Goal: Find specific page/section: Find specific page/section

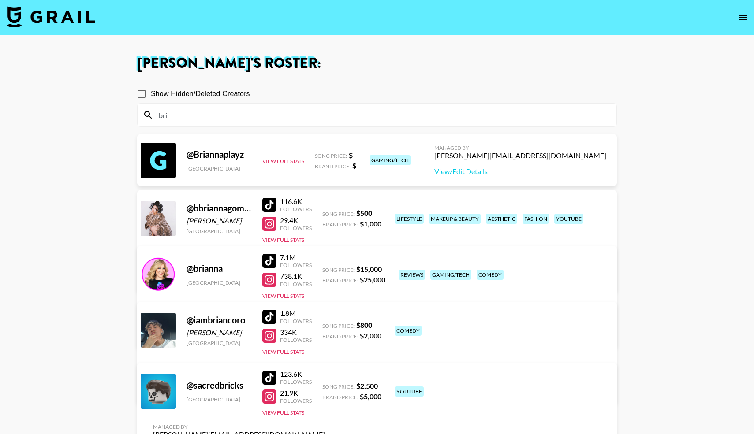
click at [272, 203] on div at bounding box center [269, 205] width 14 height 14
click at [209, 115] on input "bri" at bounding box center [382, 115] width 458 height 14
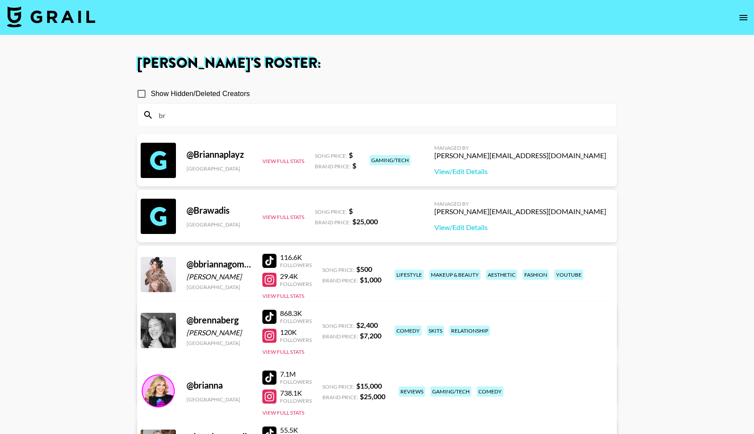
type input "b"
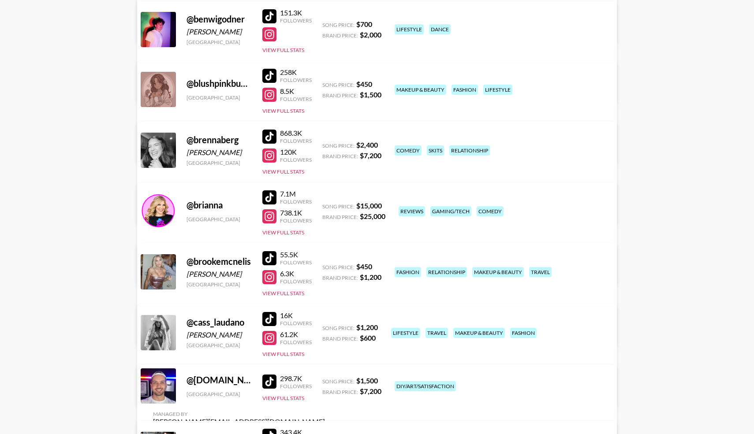
scroll to position [1564, 0]
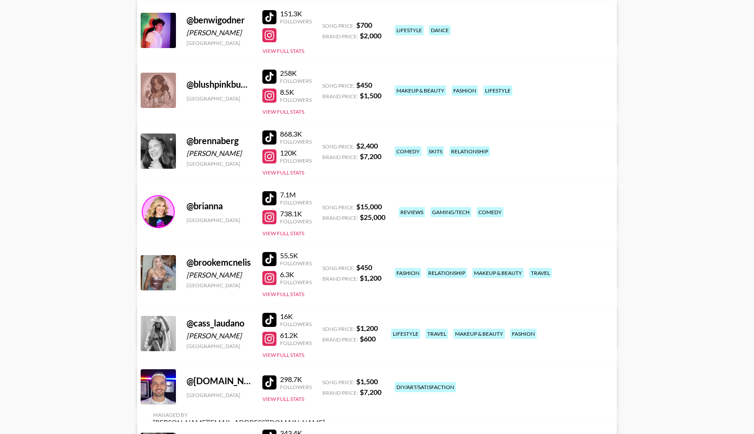
click at [271, 260] on div at bounding box center [269, 259] width 14 height 14
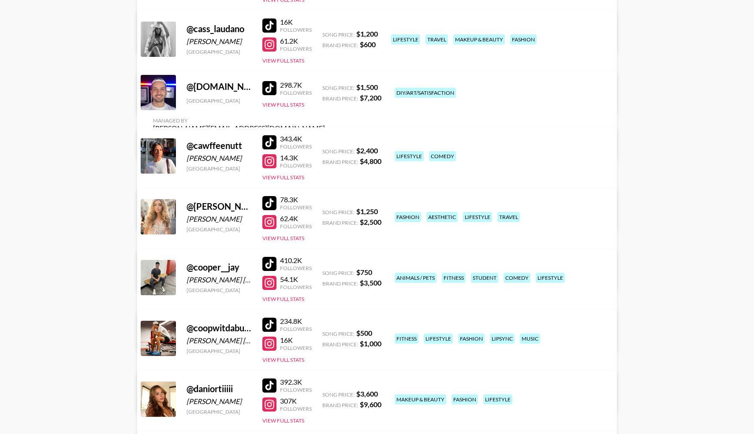
scroll to position [1860, 0]
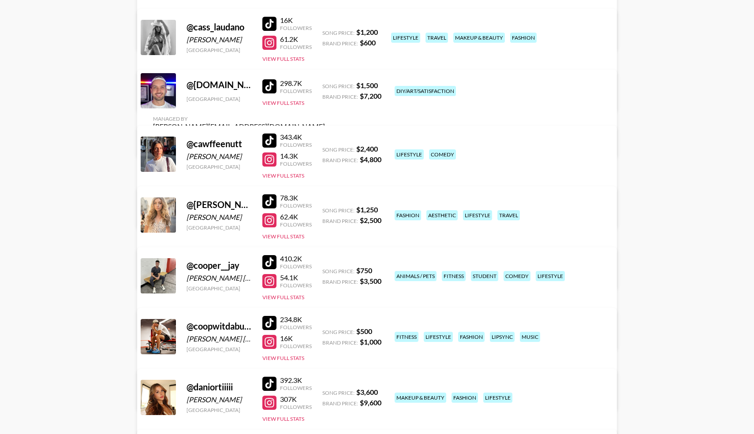
click at [275, 196] on div at bounding box center [269, 202] width 14 height 14
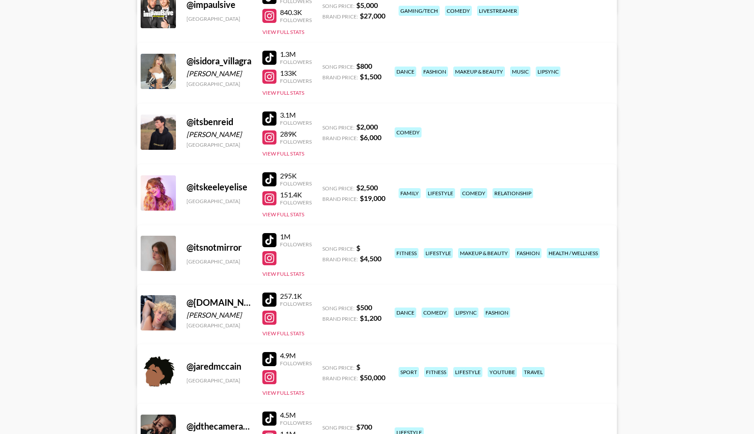
scroll to position [2850, 0]
click at [272, 233] on div at bounding box center [269, 240] width 14 height 14
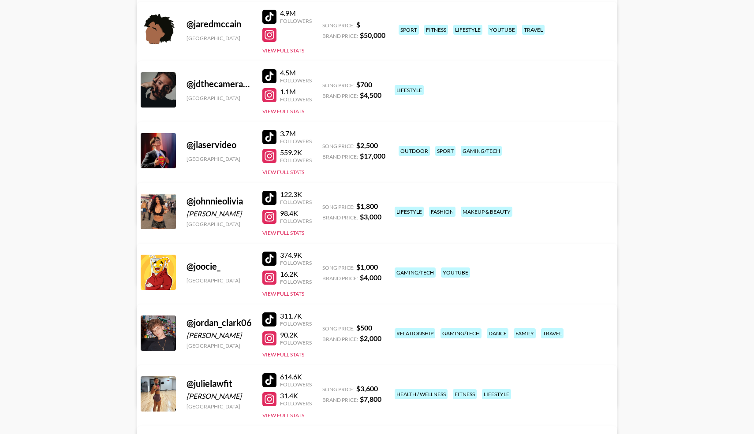
scroll to position [3194, 0]
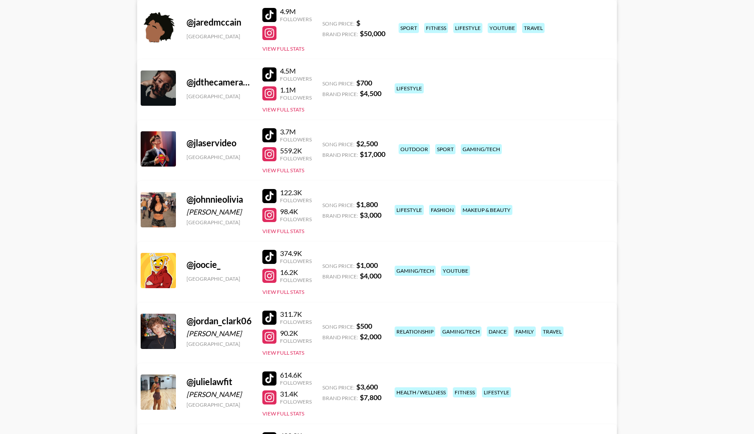
click at [272, 198] on div at bounding box center [269, 196] width 14 height 14
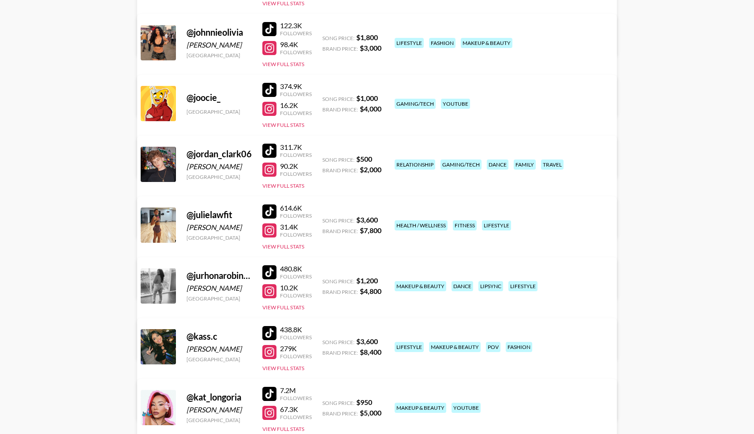
scroll to position [3291, 0]
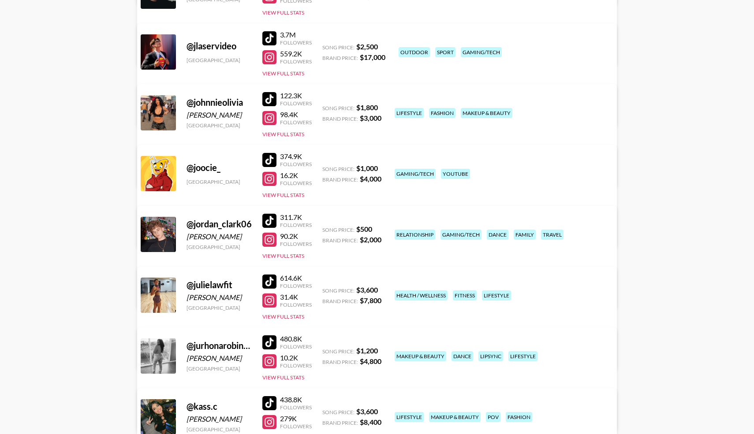
click at [268, 104] on div at bounding box center [269, 99] width 14 height 14
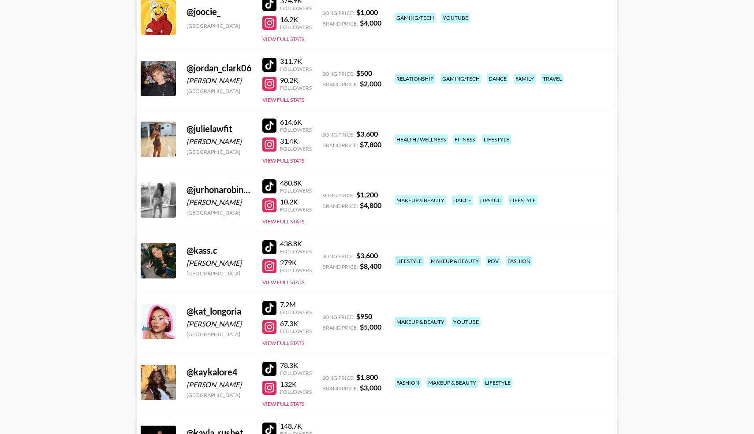
scroll to position [3449, 0]
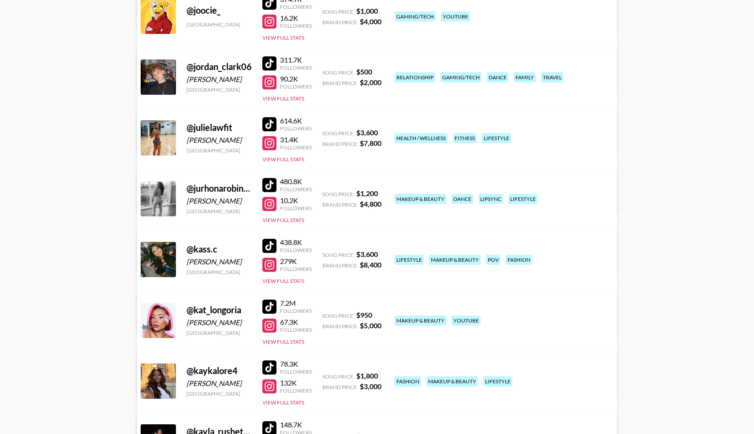
click at [265, 245] on div at bounding box center [269, 246] width 14 height 14
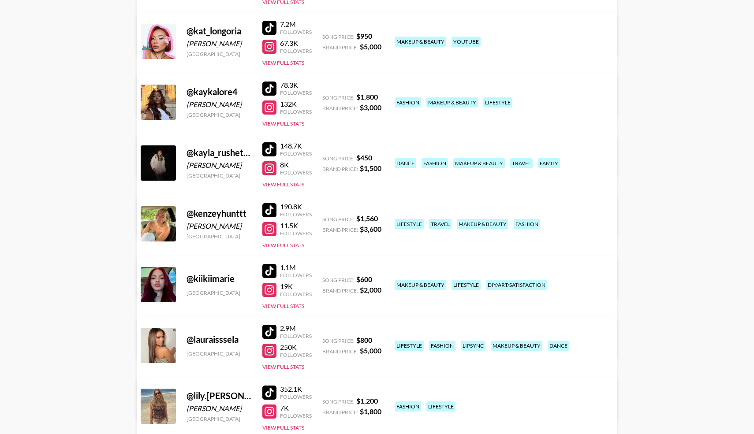
scroll to position [3729, 0]
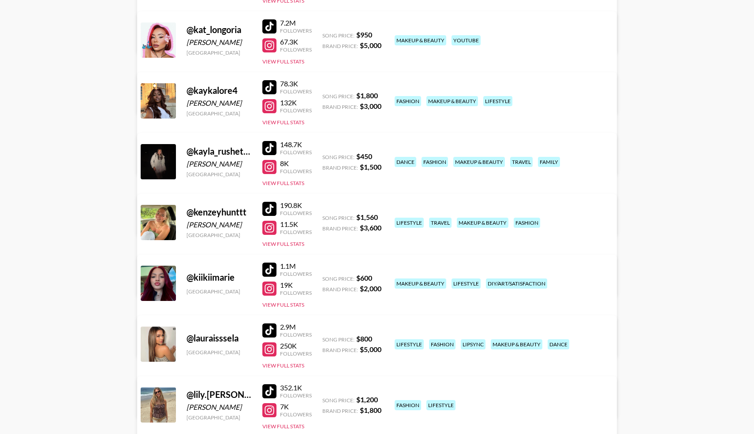
click at [269, 147] on div at bounding box center [269, 148] width 14 height 14
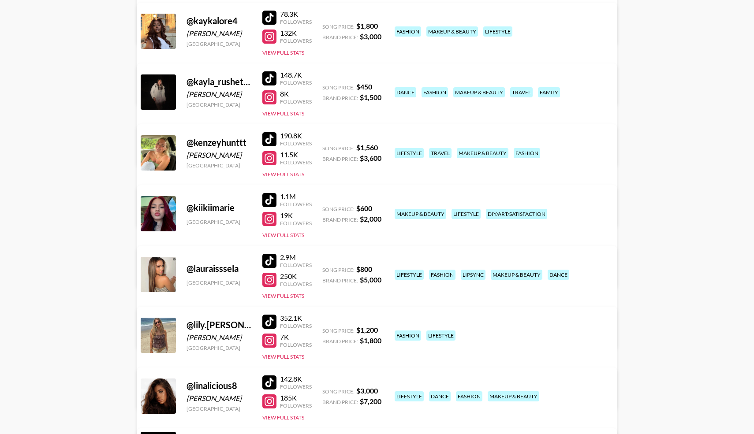
scroll to position [3800, 0]
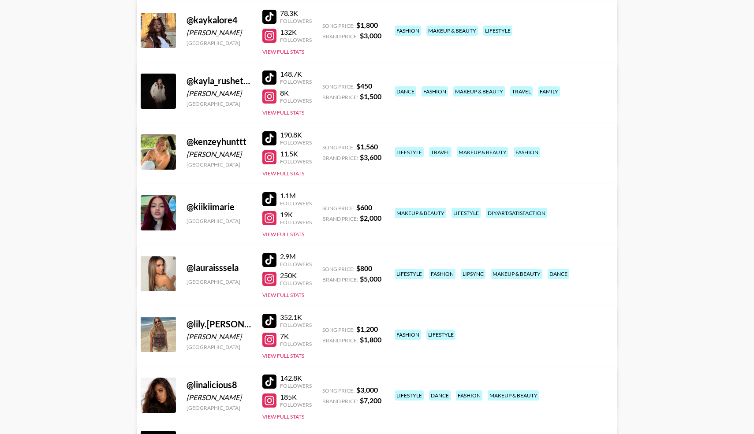
click at [268, 197] on div at bounding box center [269, 199] width 14 height 14
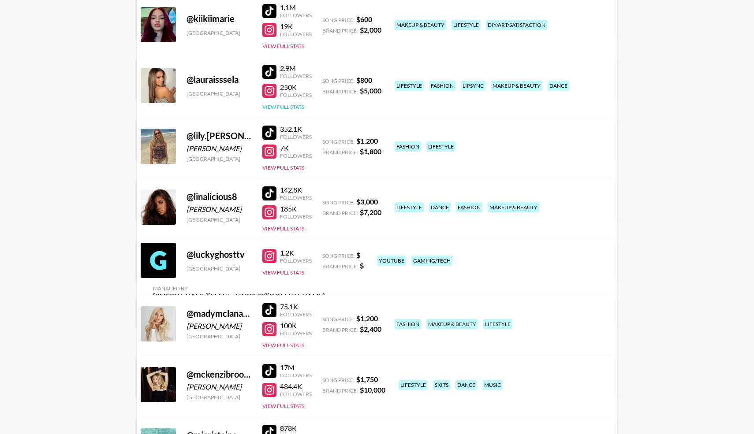
scroll to position [3989, 0]
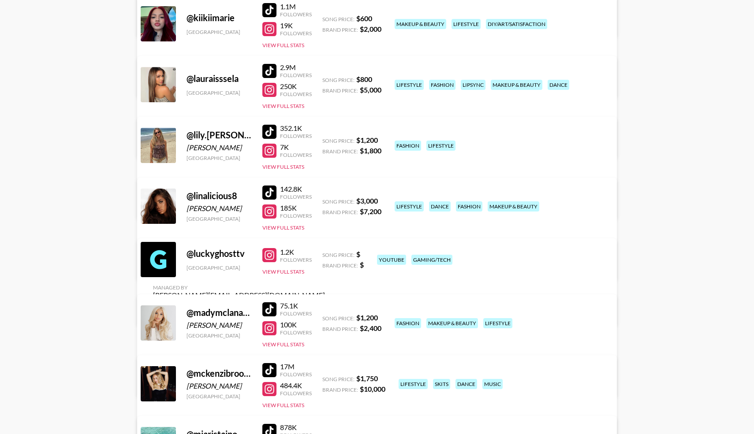
click at [272, 189] on div at bounding box center [269, 193] width 14 height 14
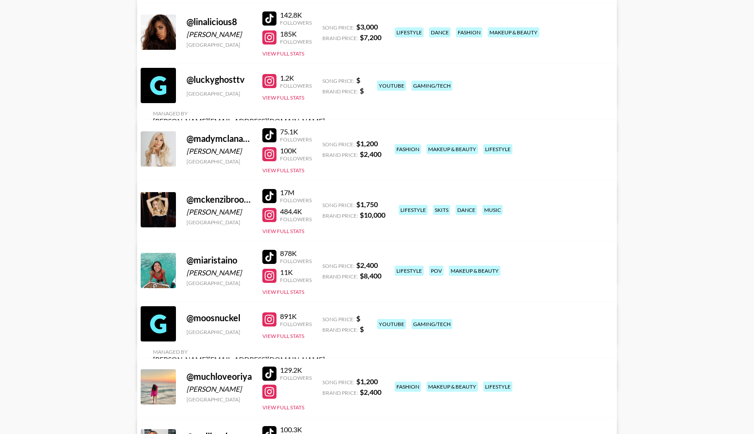
scroll to position [4164, 0]
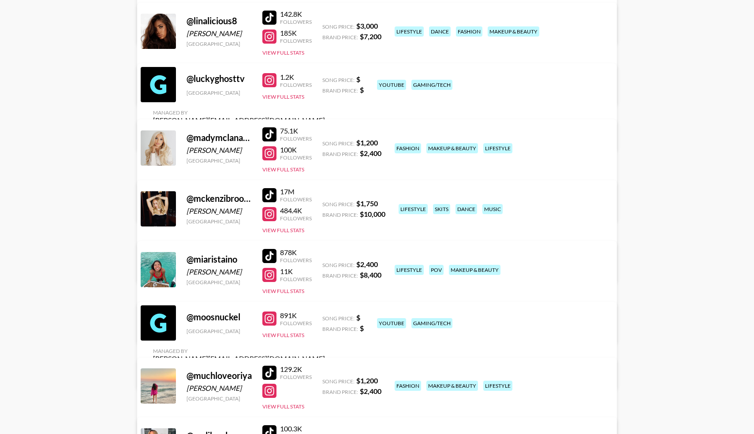
click at [270, 198] on div at bounding box center [269, 195] width 14 height 14
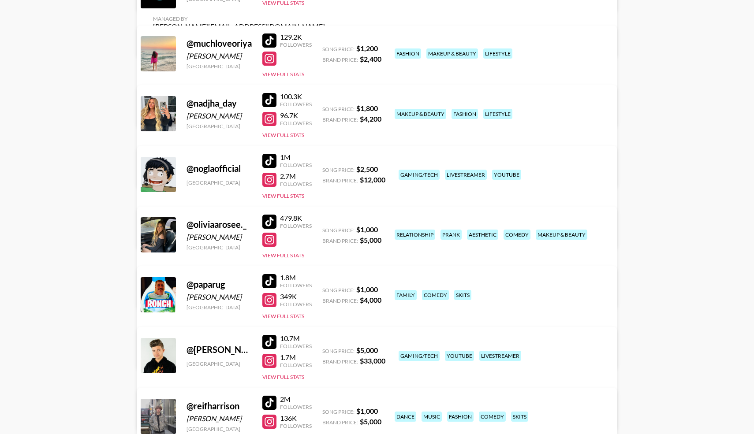
scroll to position [4552, 0]
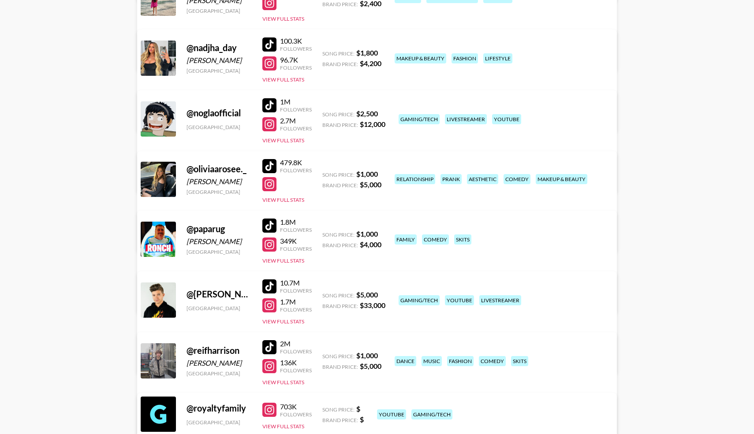
click at [269, 168] on div at bounding box center [269, 166] width 14 height 14
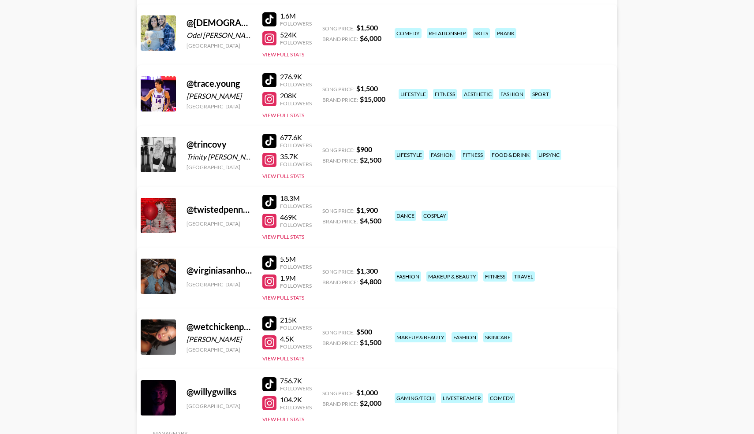
scroll to position [5670, 0]
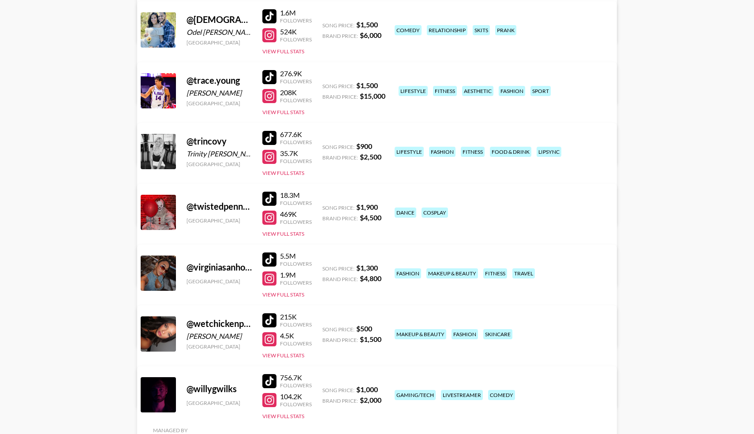
click at [269, 318] on div at bounding box center [269, 321] width 14 height 14
